Goal: Check status: Verify the current state of an ongoing process or item

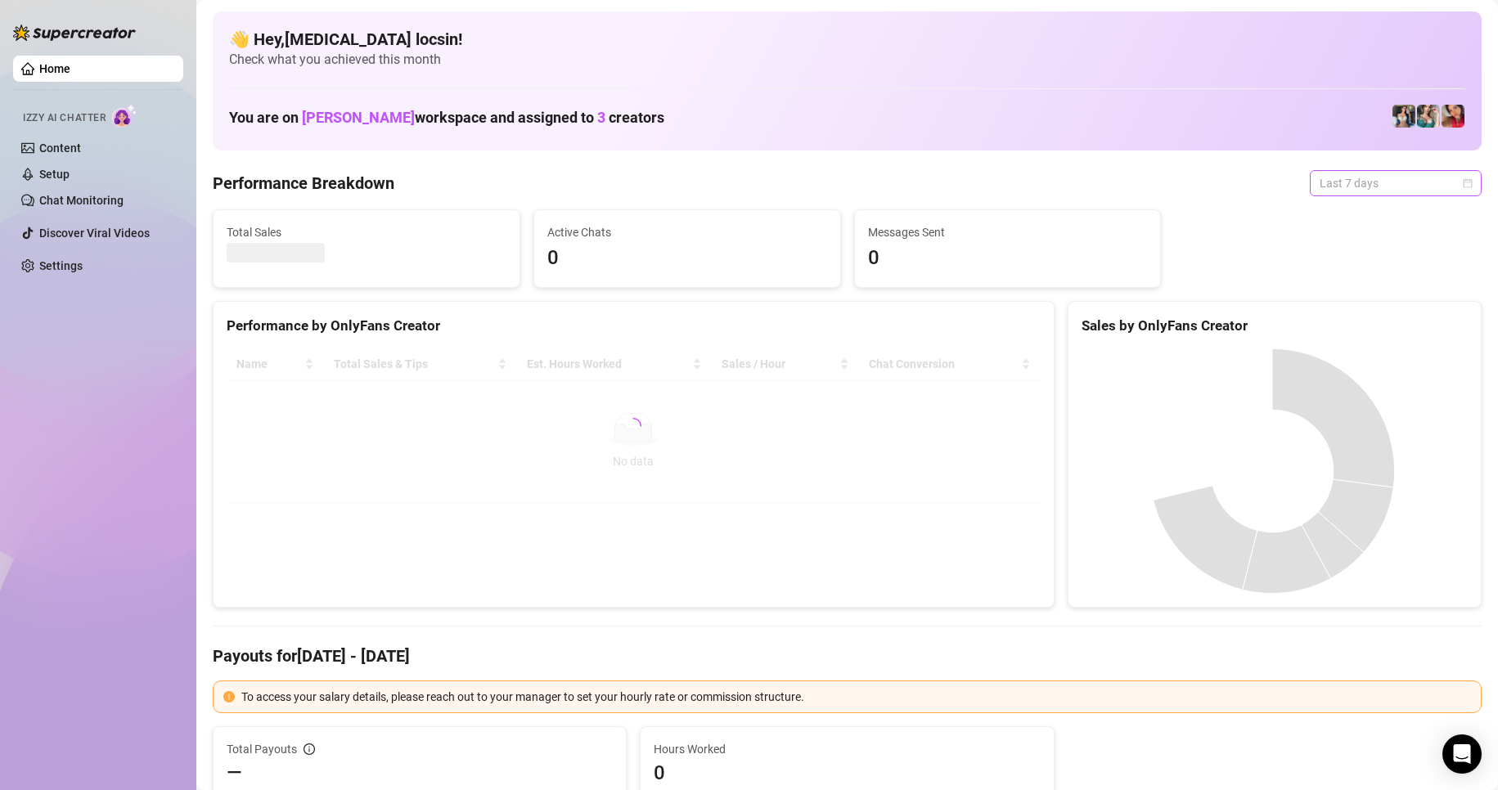
click at [1363, 186] on span "Last 7 days" at bounding box center [1395, 183] width 152 height 25
click at [1368, 320] on div "Custom date" at bounding box center [1382, 321] width 146 height 18
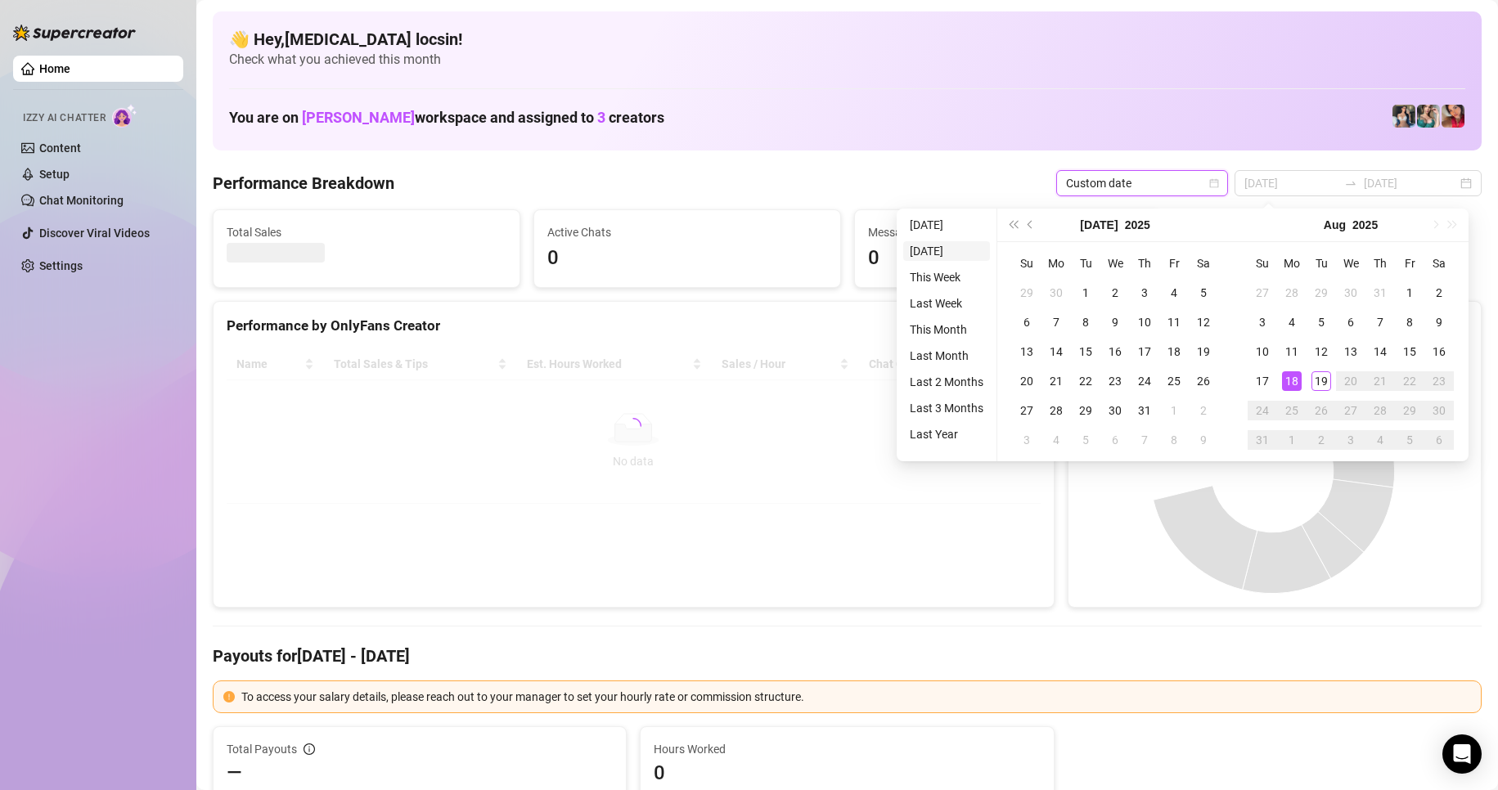
type input "[DATE]"
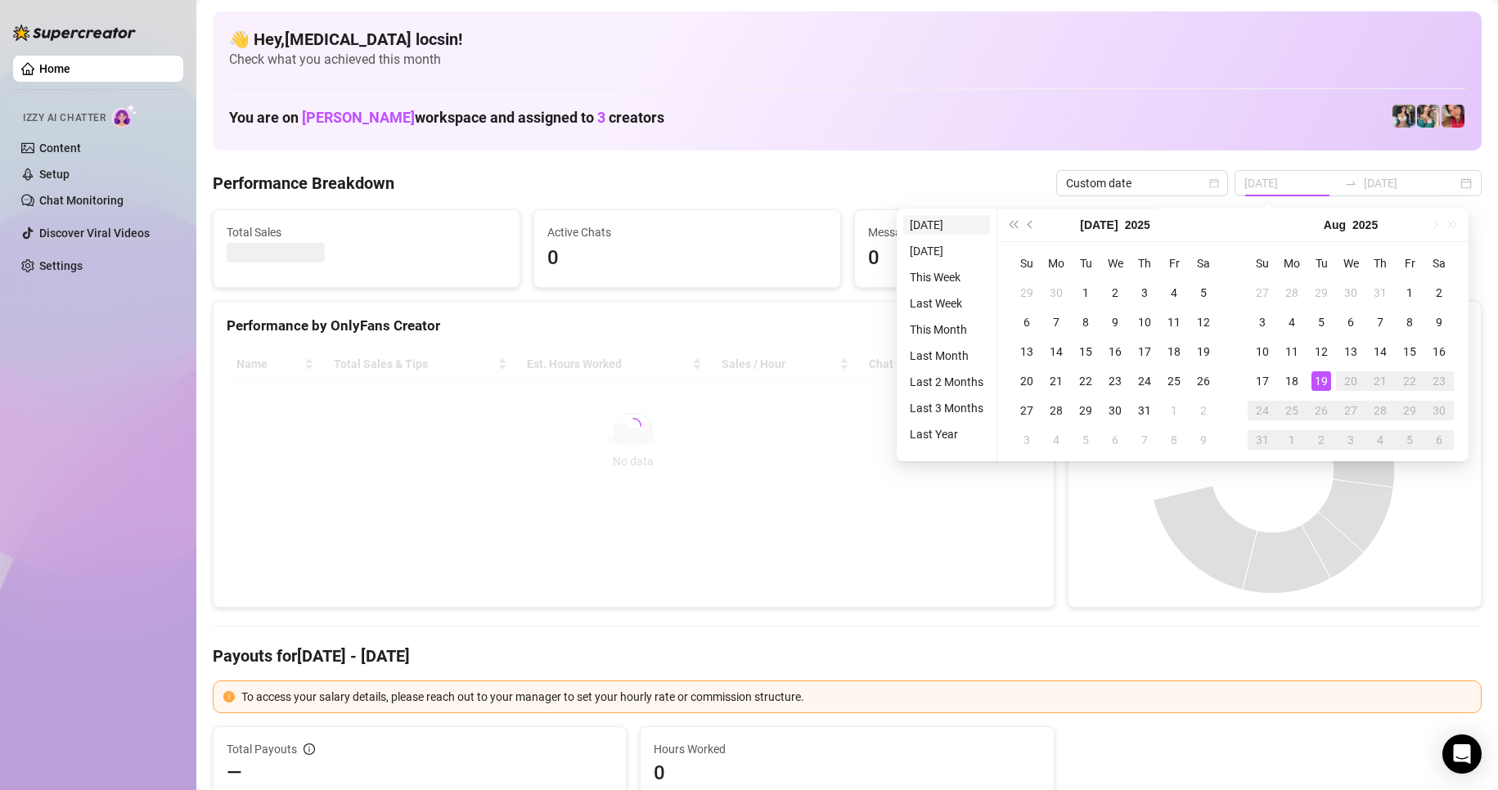
click at [953, 227] on li "[DATE]" at bounding box center [946, 225] width 87 height 20
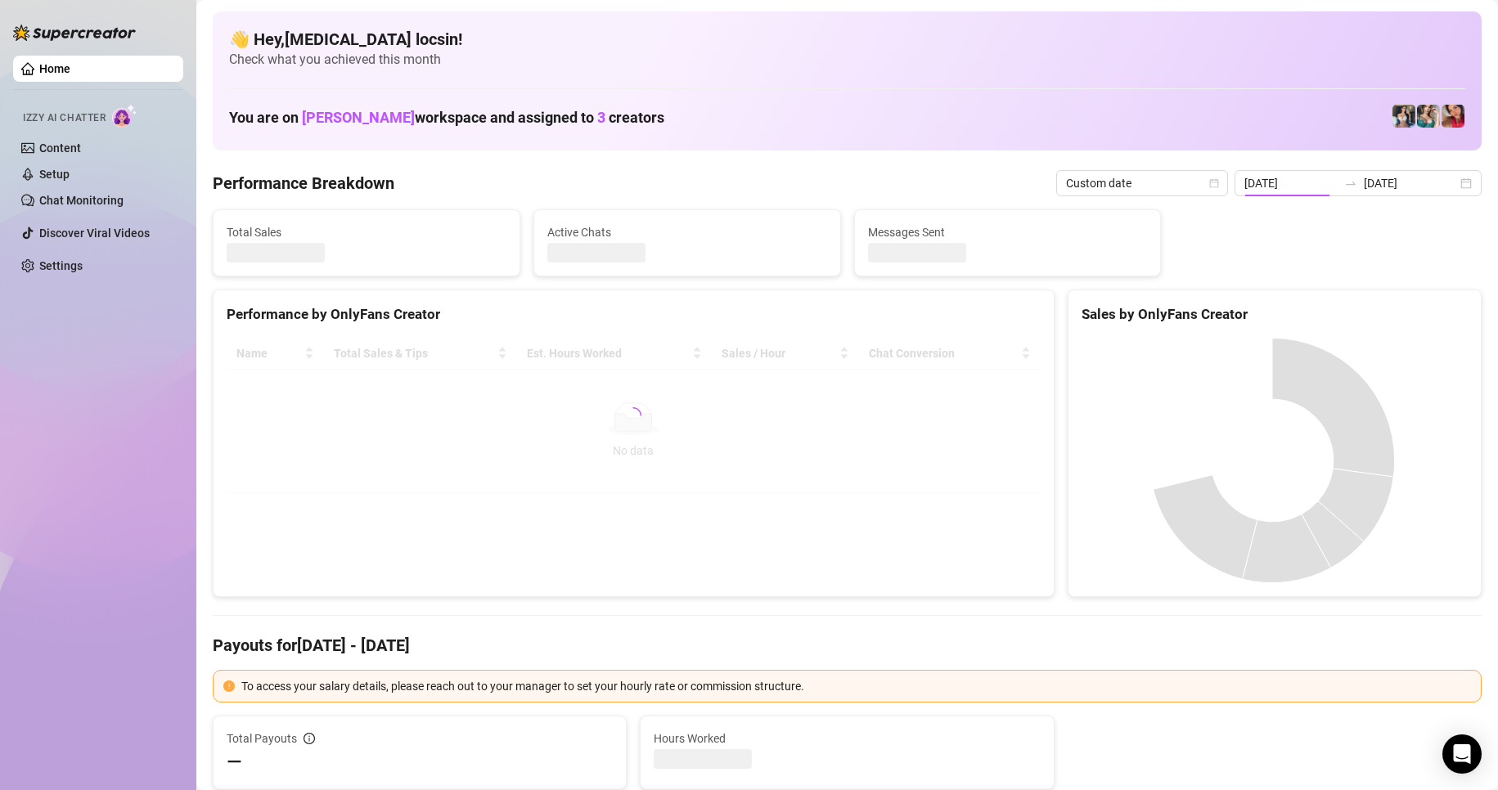
type input "[DATE]"
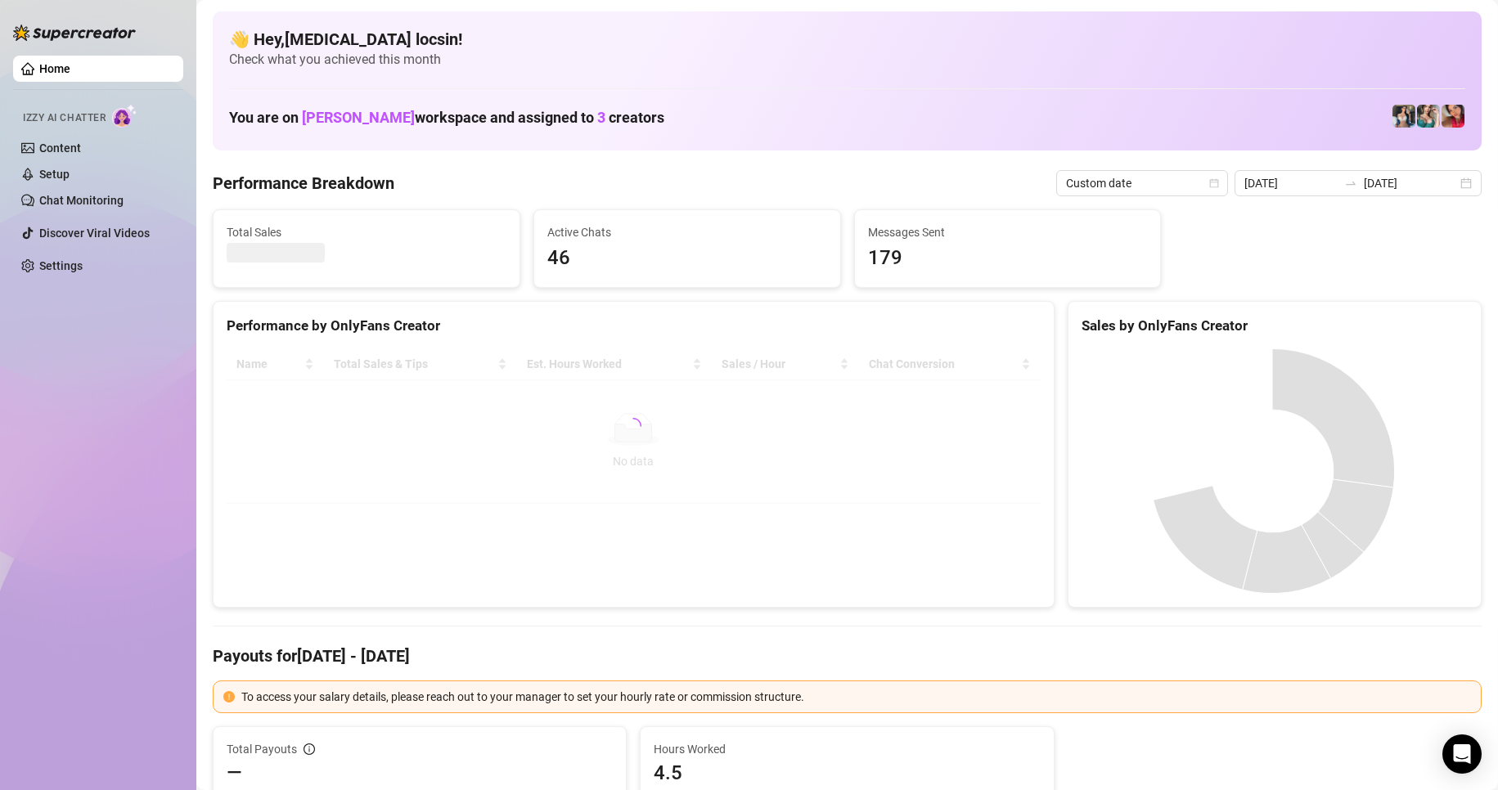
click at [335, 187] on Breakdown "Performance Breakdown" at bounding box center [304, 183] width 182 height 23
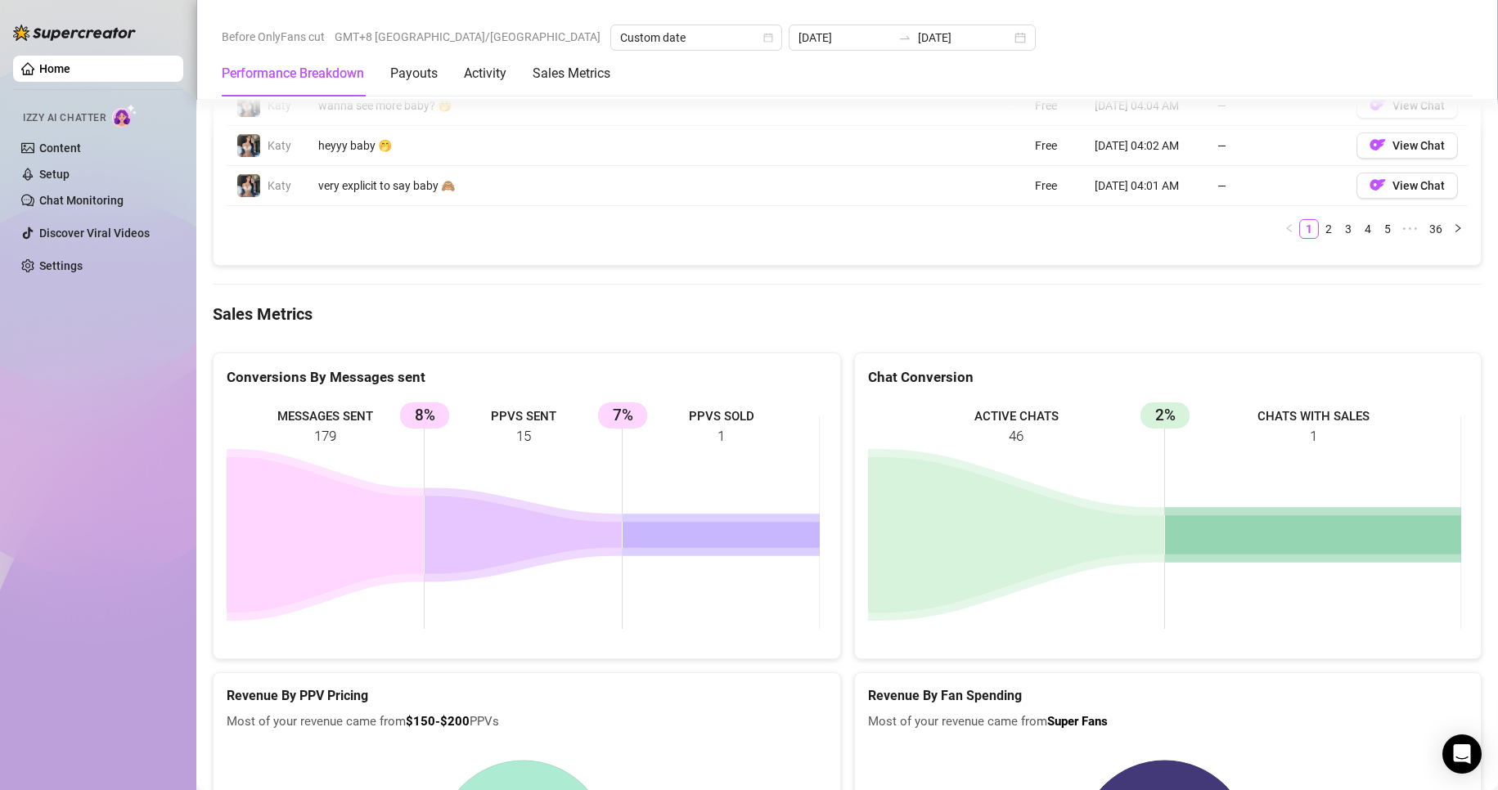
scroll to position [2045, 0]
